Goal: Check status: Check status

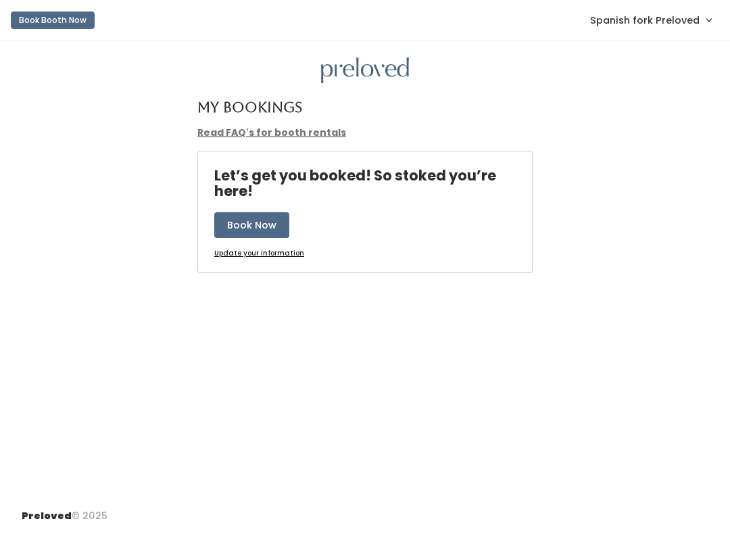
click at [645, 14] on span "Spanish fork Preloved" at bounding box center [645, 20] width 110 height 15
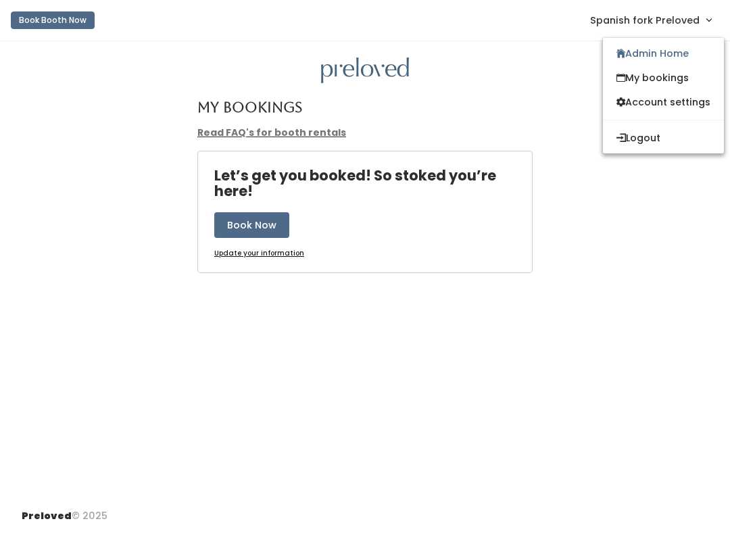
click at [667, 49] on link "Admin Home" at bounding box center [663, 53] width 121 height 24
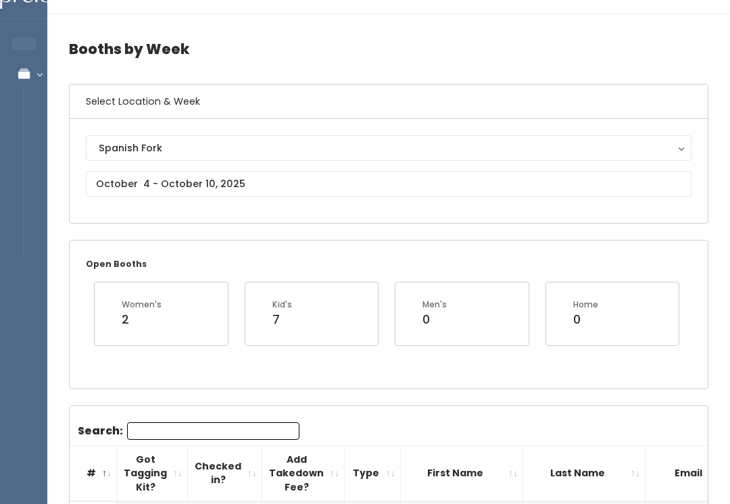
scroll to position [26, 0]
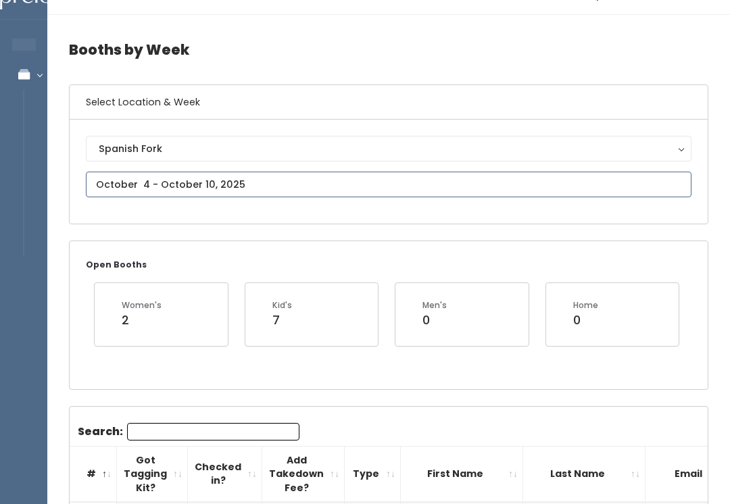
click at [279, 176] on input "text" at bounding box center [389, 185] width 606 height 26
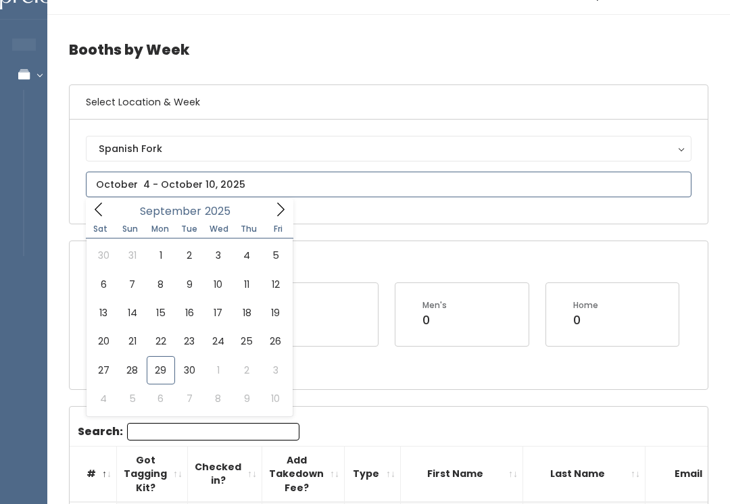
type input "[DATE] to [DATE]"
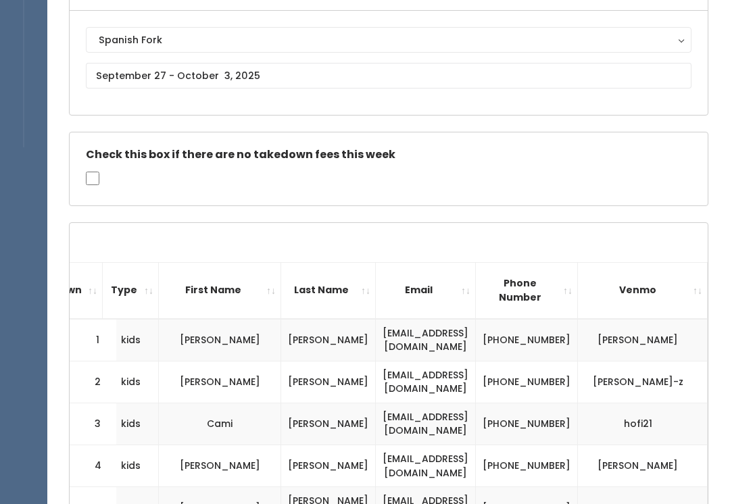
scroll to position [0, 283]
click at [594, 434] on td "hofi21" at bounding box center [643, 424] width 130 height 42
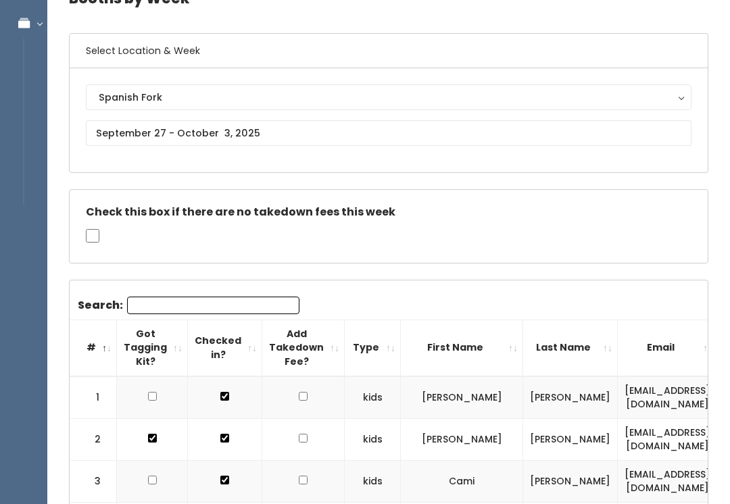
scroll to position [77, 0]
click at [221, 312] on input "Search:" at bounding box center [213, 306] width 172 height 18
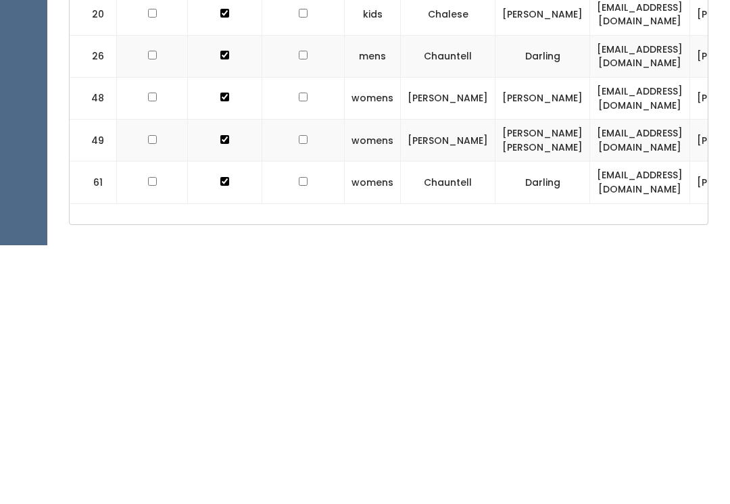
scroll to position [0, 0]
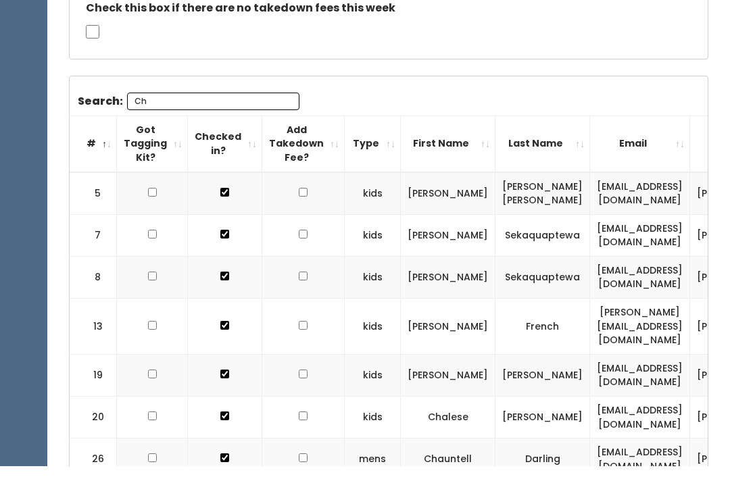
type input "C"
